Goal: Find specific page/section: Find specific page/section

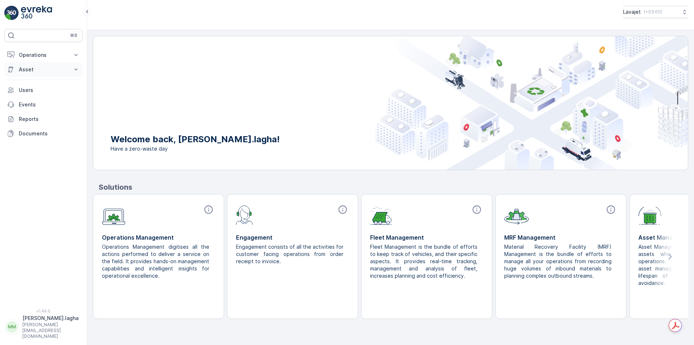
click at [25, 70] on p "Asset" at bounding box center [43, 69] width 49 height 7
click at [29, 54] on p "Operations" at bounding box center [43, 54] width 49 height 7
click at [32, 79] on p "Planning" at bounding box center [28, 77] width 20 height 7
